Goal: Transaction & Acquisition: Purchase product/service

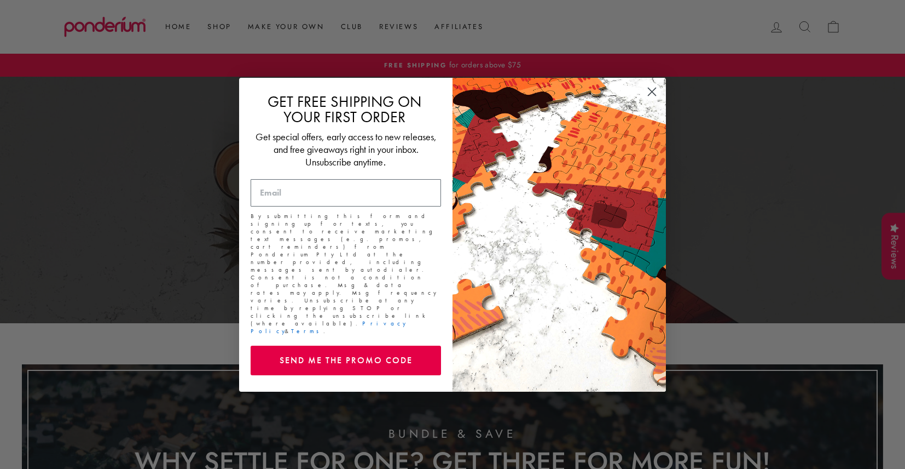
click at [649, 99] on circle "Close dialog" at bounding box center [652, 91] width 18 height 18
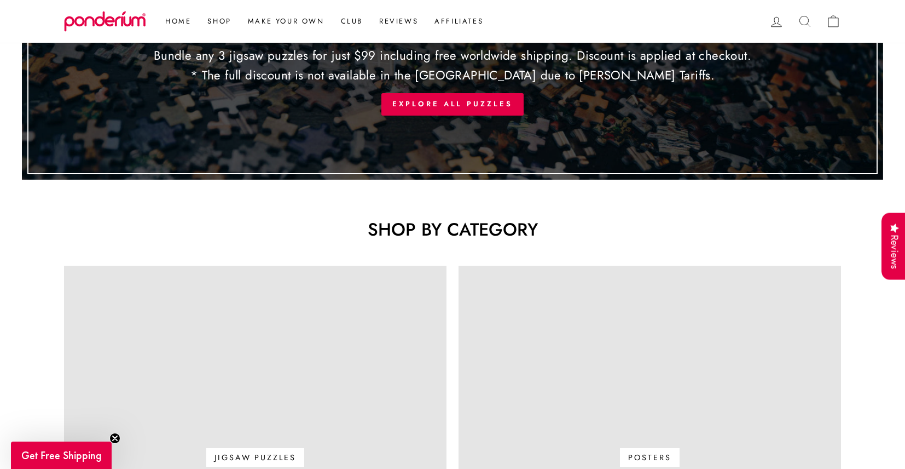
scroll to position [576, 0]
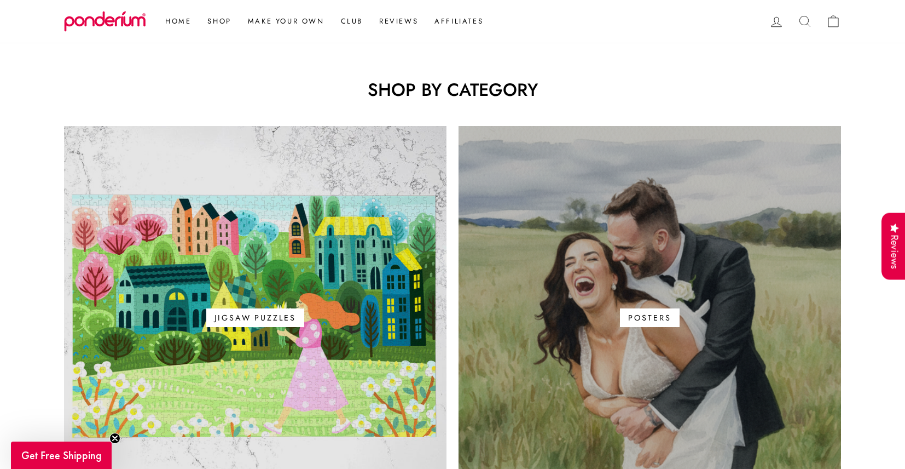
click at [598, 268] on link "Posters" at bounding box center [650, 317] width 383 height 383
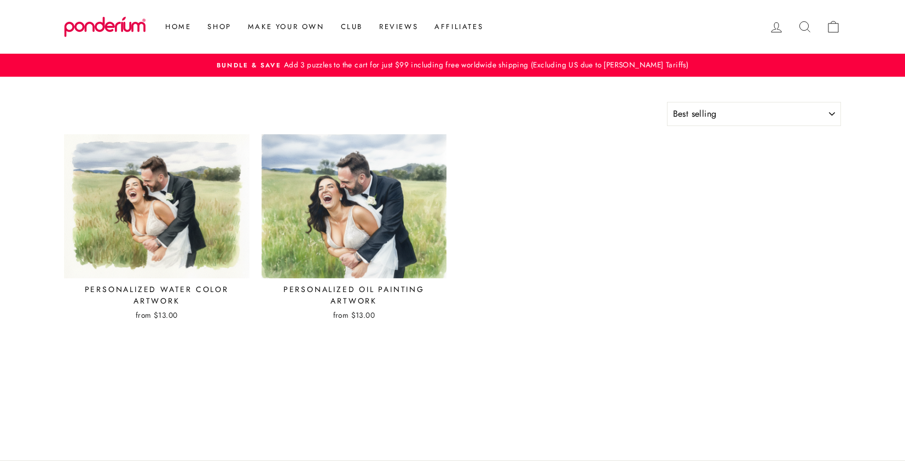
select select "best-selling"
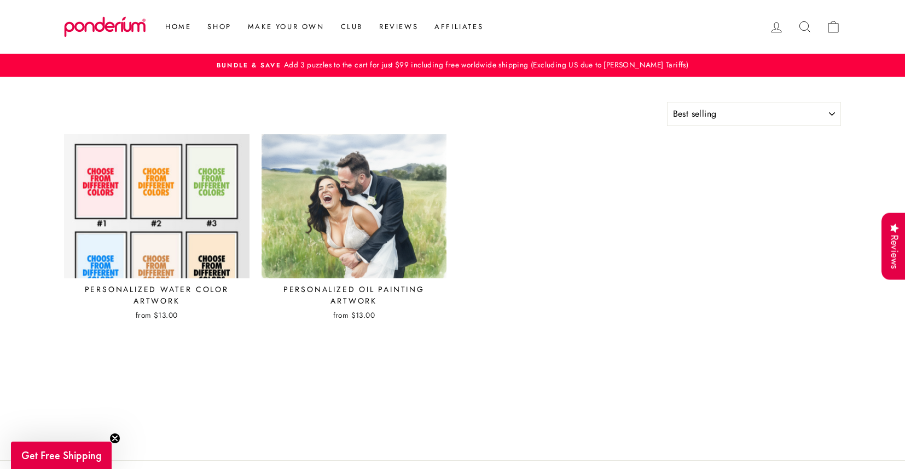
click at [164, 188] on img at bounding box center [156, 206] width 187 height 145
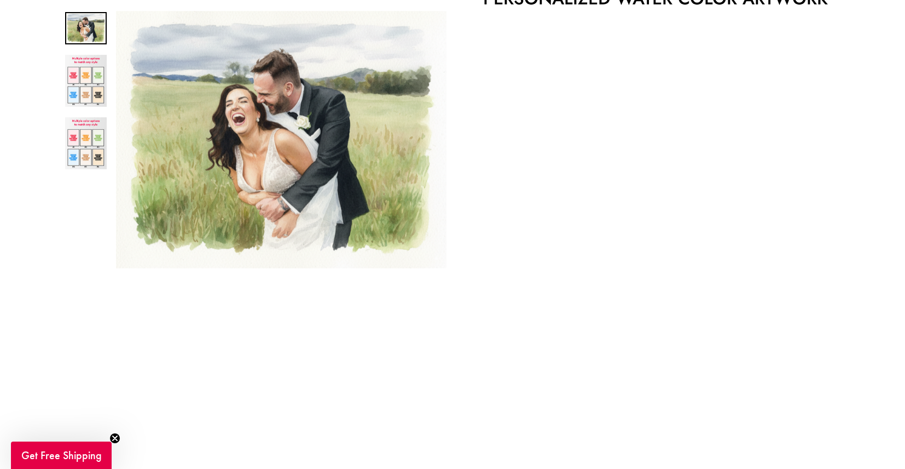
scroll to position [141, 0]
